Goal: Information Seeking & Learning: Learn about a topic

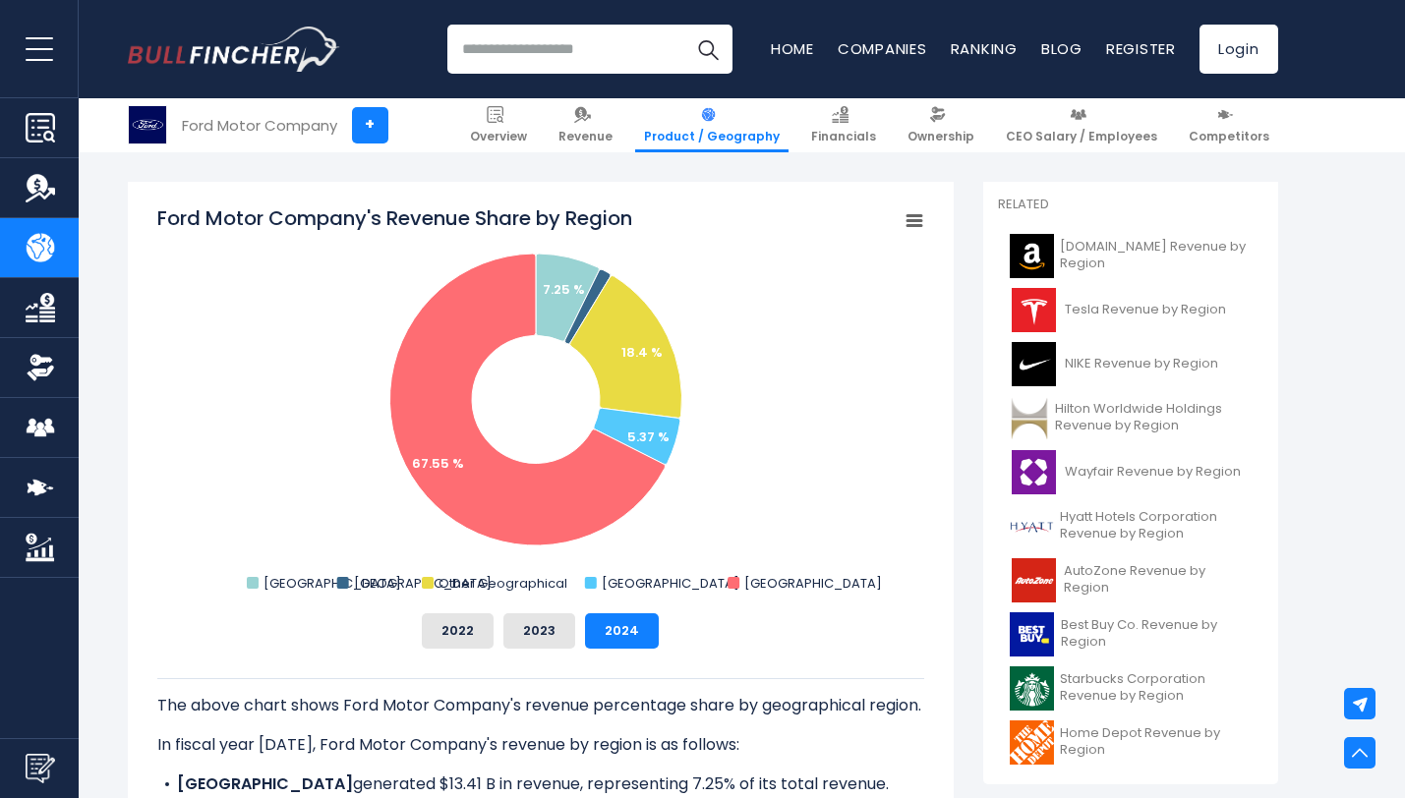
scroll to position [487, 0]
click at [408, 213] on tspan "Ford Motor Company's Revenue Share by Region" at bounding box center [394, 218] width 475 height 28
drag, startPoint x: 150, startPoint y: 208, endPoint x: 506, endPoint y: 214, distance: 355.9
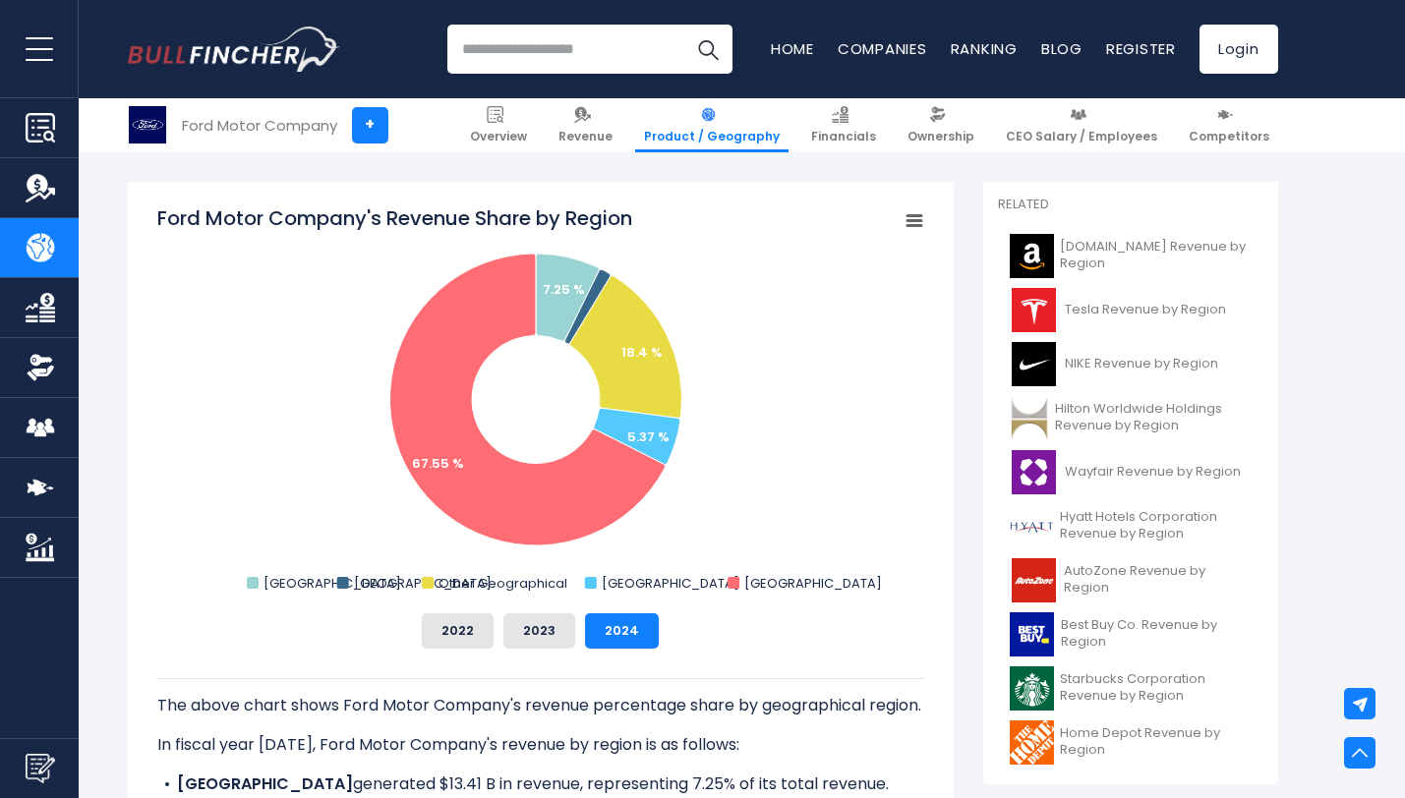
click at [506, 215] on div "Ford Motor Company's Revenue Share by Region Created with Highcharts 12.1.2 Cha…" at bounding box center [541, 531] width 826 height 698
drag, startPoint x: 506, startPoint y: 214, endPoint x: 475, endPoint y: 222, distance: 32.4
click at [475, 222] on tspan "Ford Motor Company's Revenue Share by Region" at bounding box center [394, 218] width 475 height 28
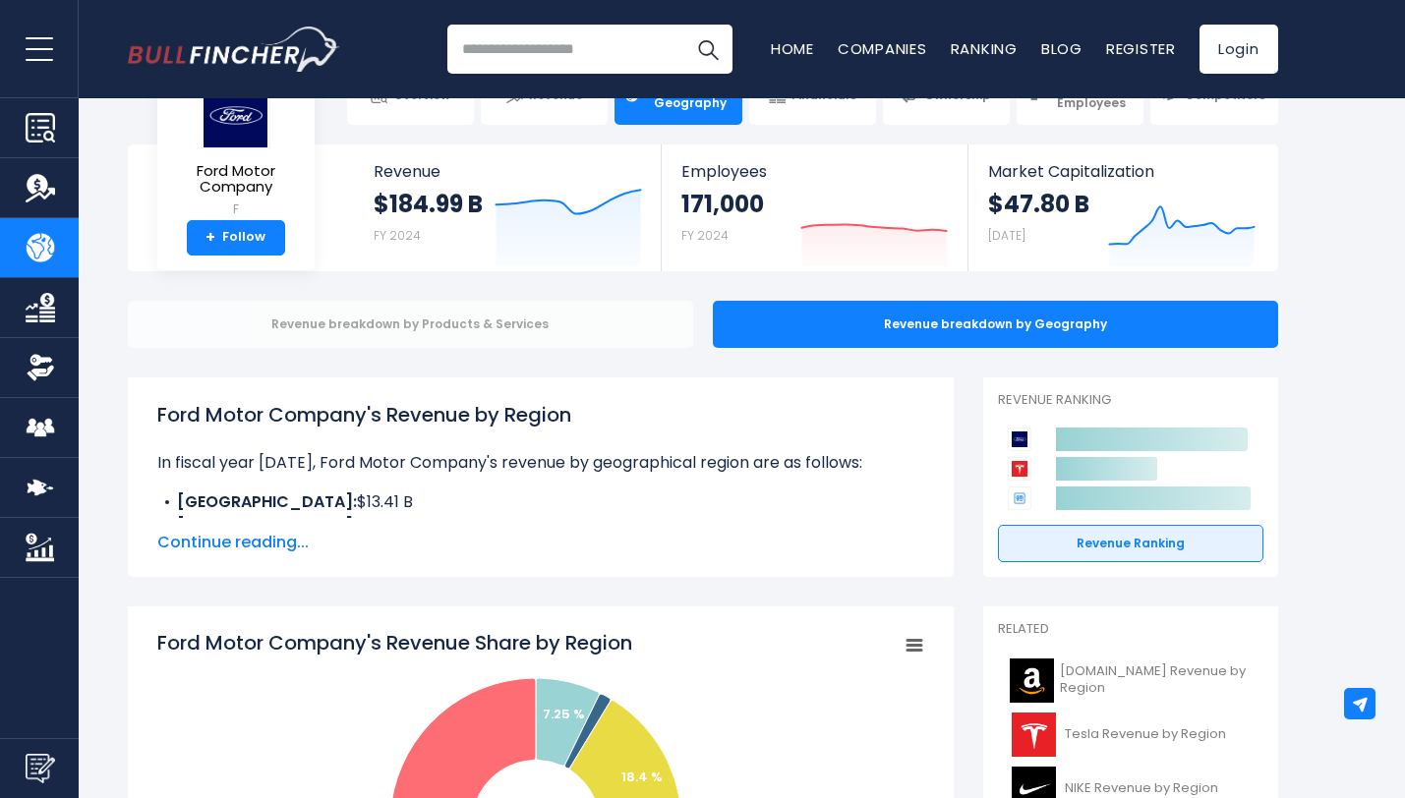
scroll to position [0, 0]
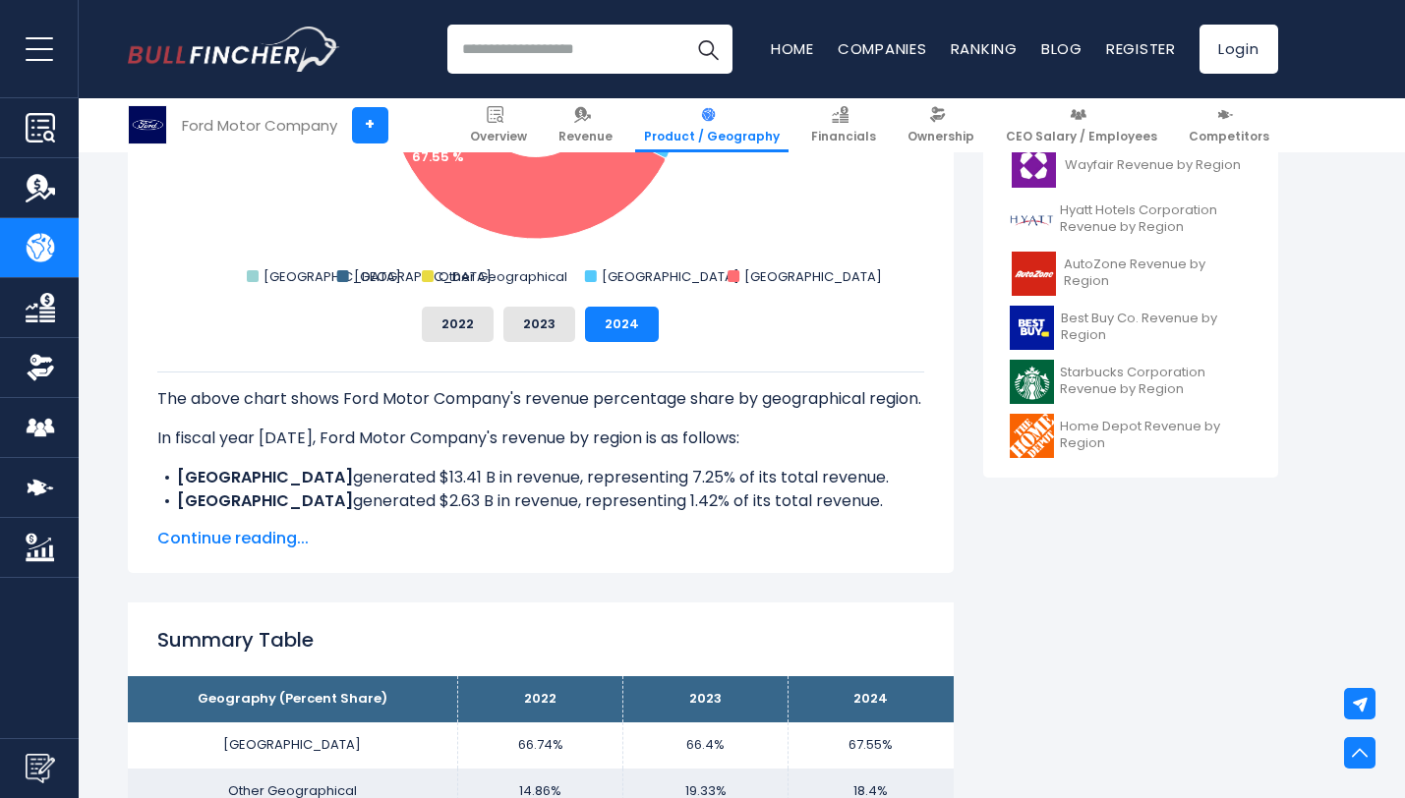
scroll to position [856, 0]
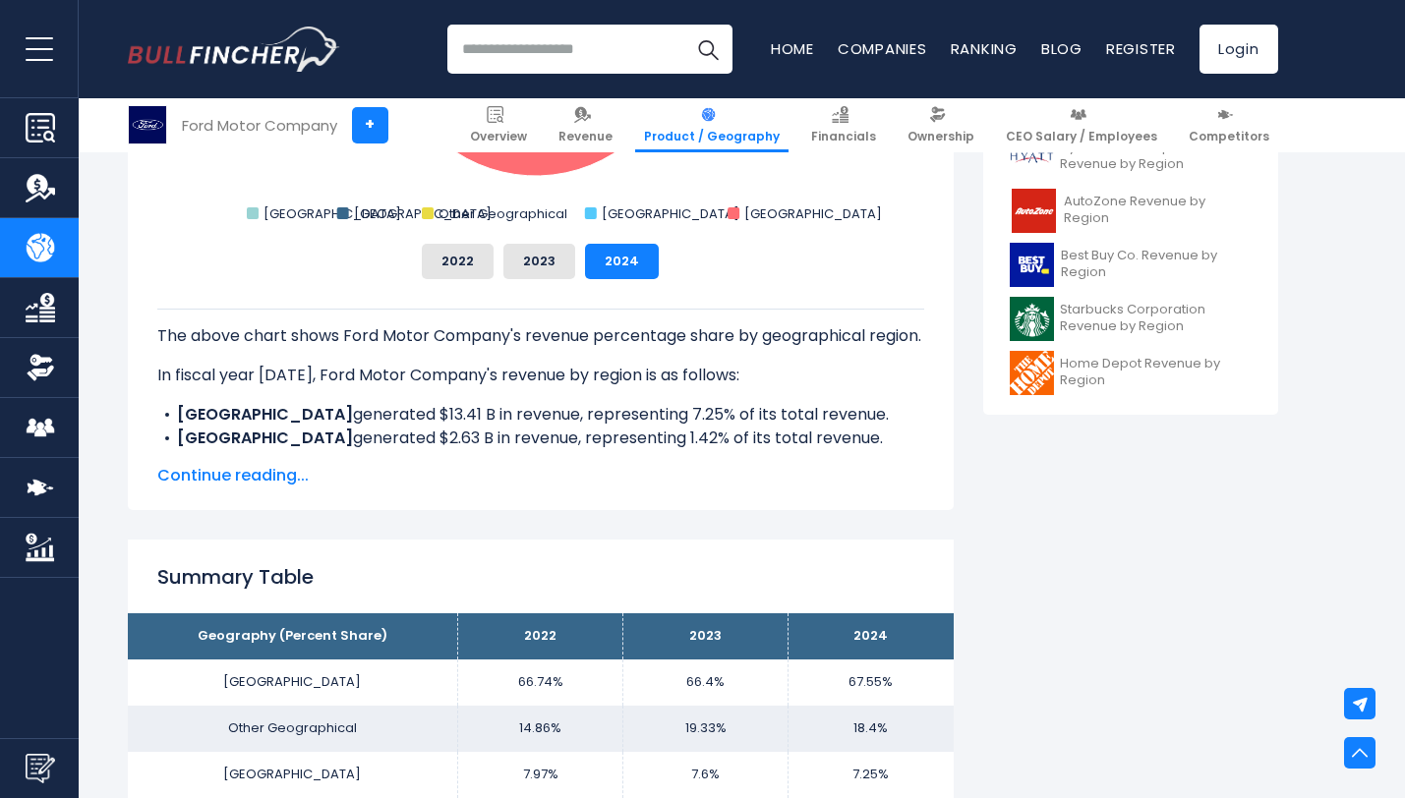
click at [255, 475] on span "Continue reading..." at bounding box center [540, 476] width 767 height 24
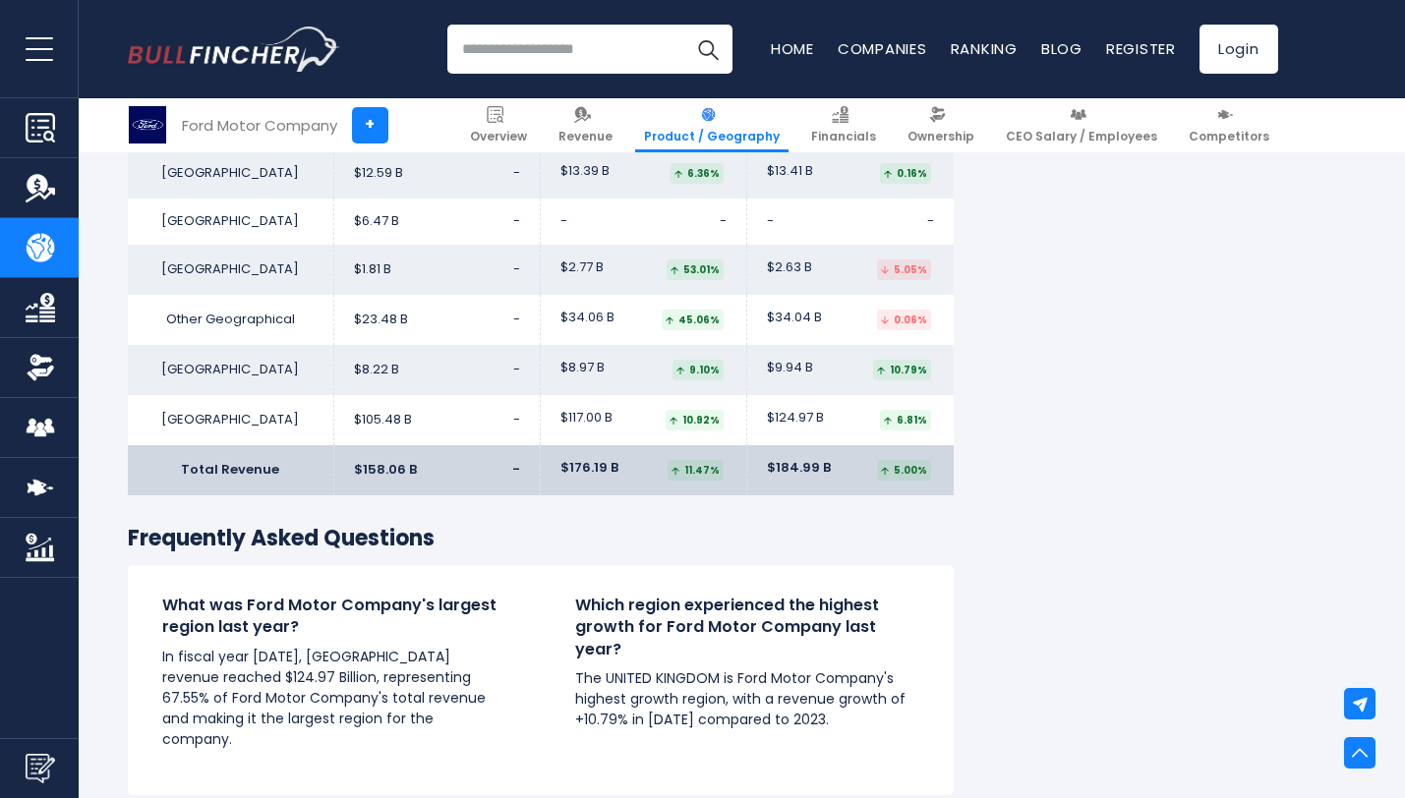
scroll to position [3435, 0]
